Goal: Subscribe to service/newsletter

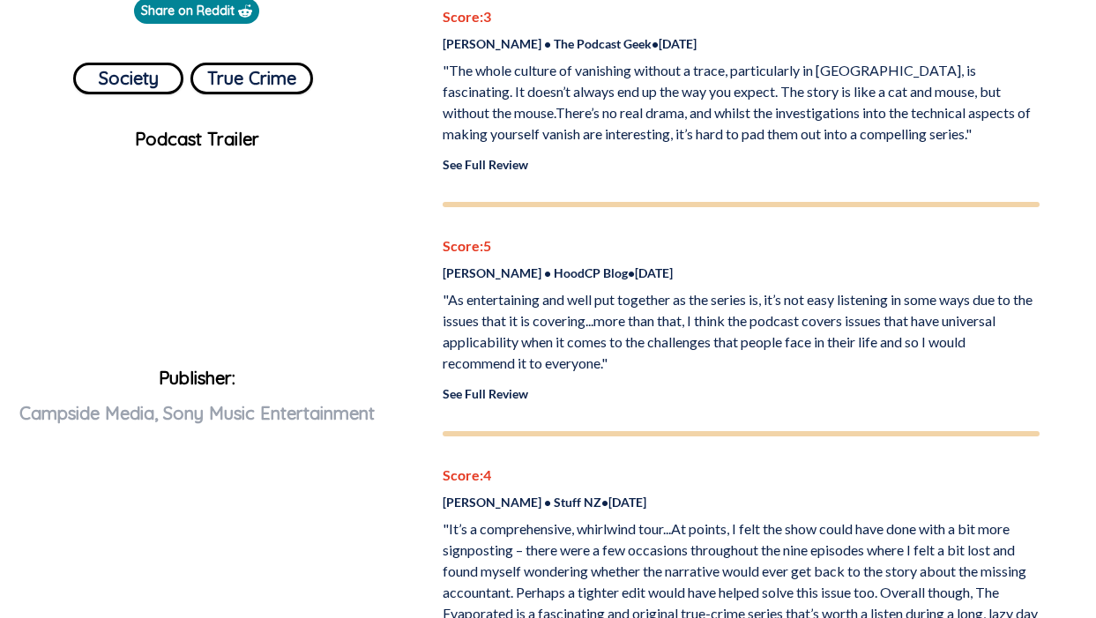
scroll to position [647, 0]
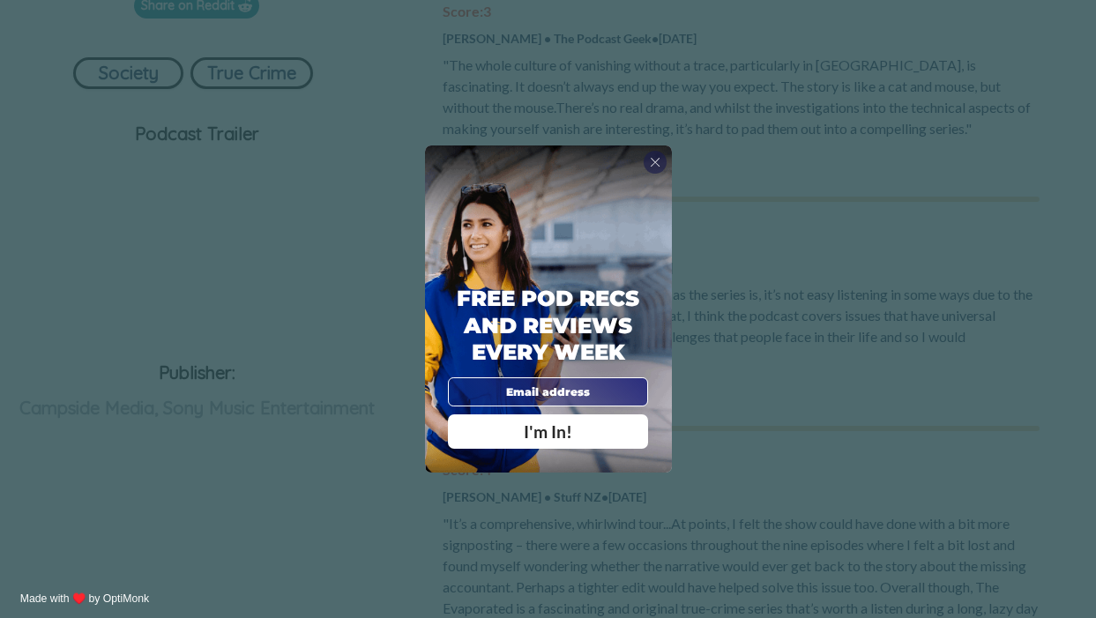
click at [572, 394] on input "email" at bounding box center [548, 391] width 201 height 29
type input "nikki.lewis@gmail.com"
click at [588, 432] on div "I'm In!" at bounding box center [547, 431] width 177 height 17
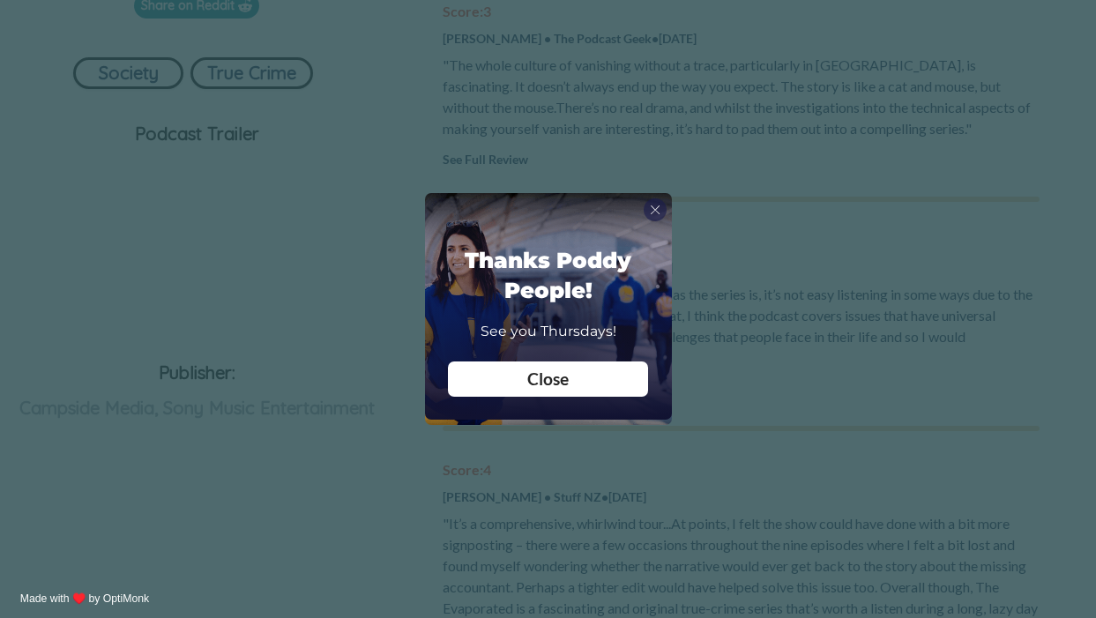
click at [562, 370] on span "Close" at bounding box center [547, 379] width 41 height 20
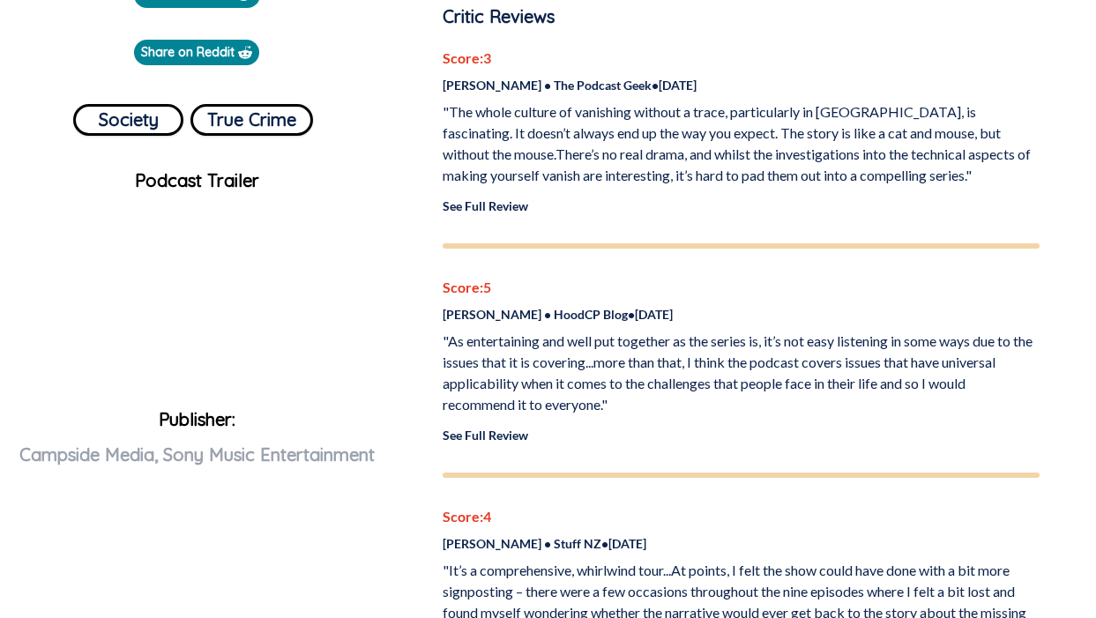
scroll to position [597, 0]
